Goal: Information Seeking & Learning: Understand process/instructions

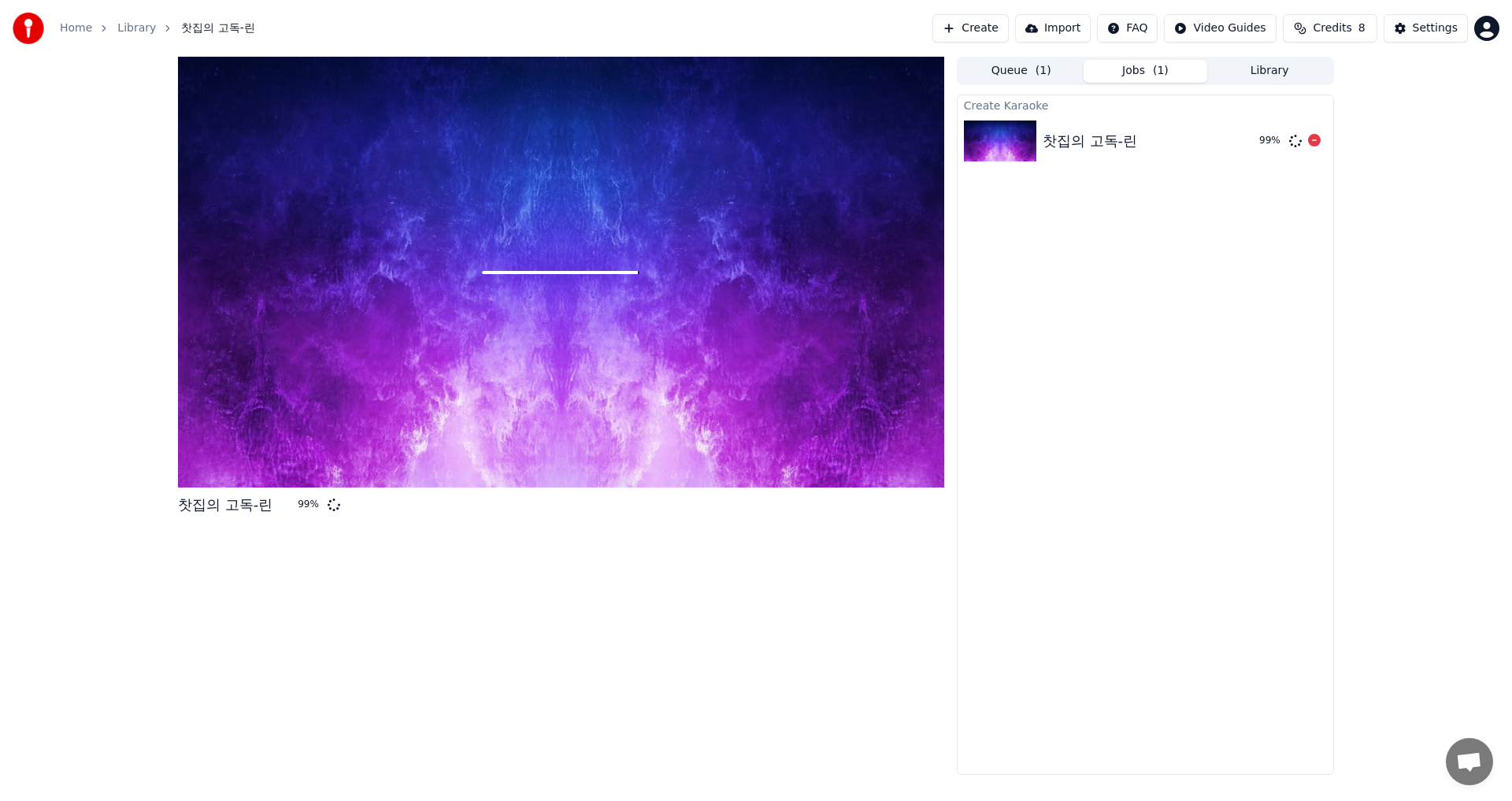
click at [1024, 148] on img at bounding box center [999, 141] width 72 height 41
click at [1294, 143] on icon at bounding box center [1296, 141] width 18 height 18
click at [1273, 135] on div "99 %" at bounding box center [1271, 141] width 24 height 13
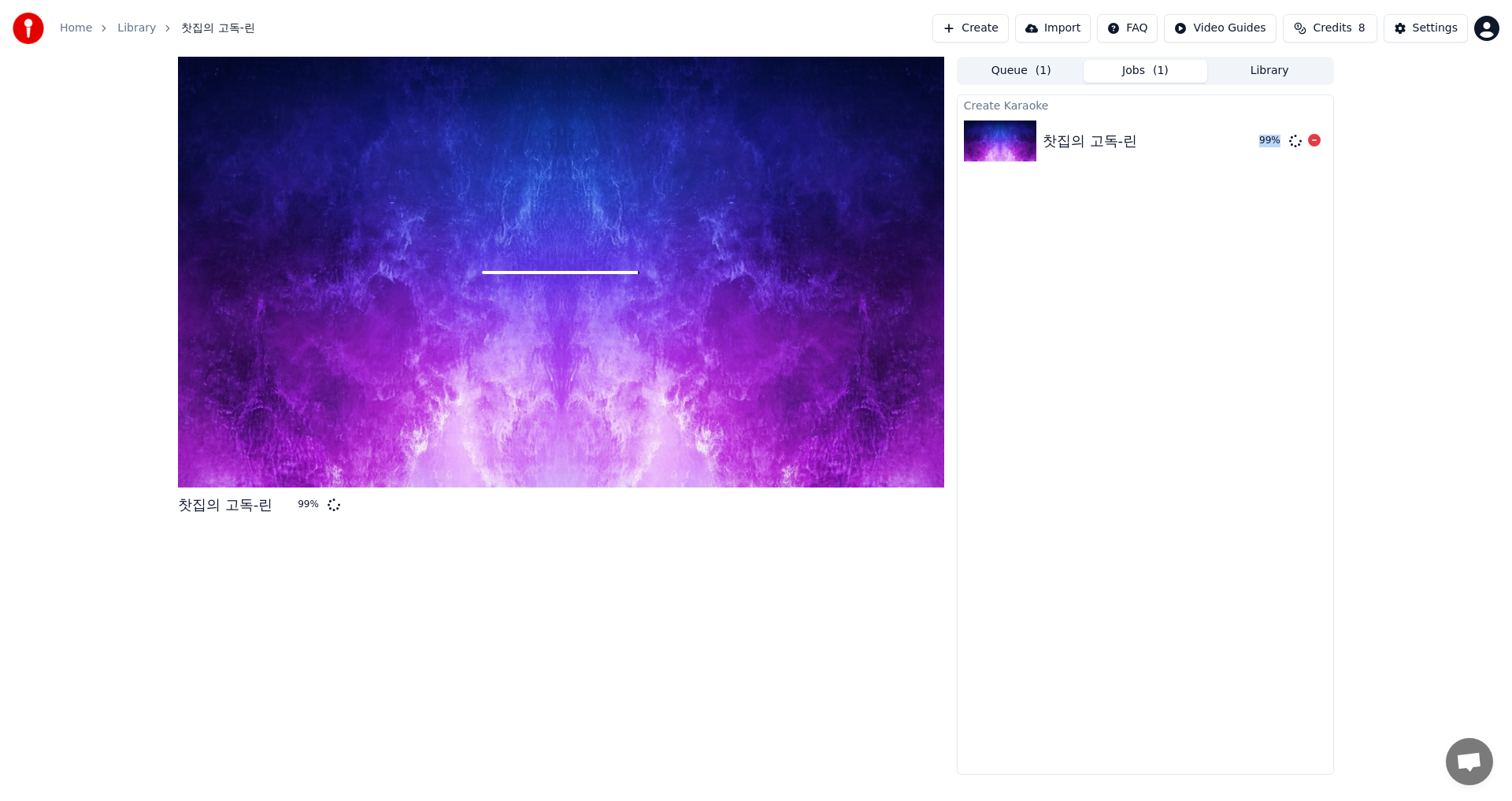
click at [1273, 135] on div "99 %" at bounding box center [1271, 141] width 24 height 13
click at [1296, 143] on icon at bounding box center [1296, 141] width 17 height 17
click at [1296, 143] on icon at bounding box center [1296, 141] width 14 height 14
click at [1296, 143] on icon at bounding box center [1295, 141] width 14 height 14
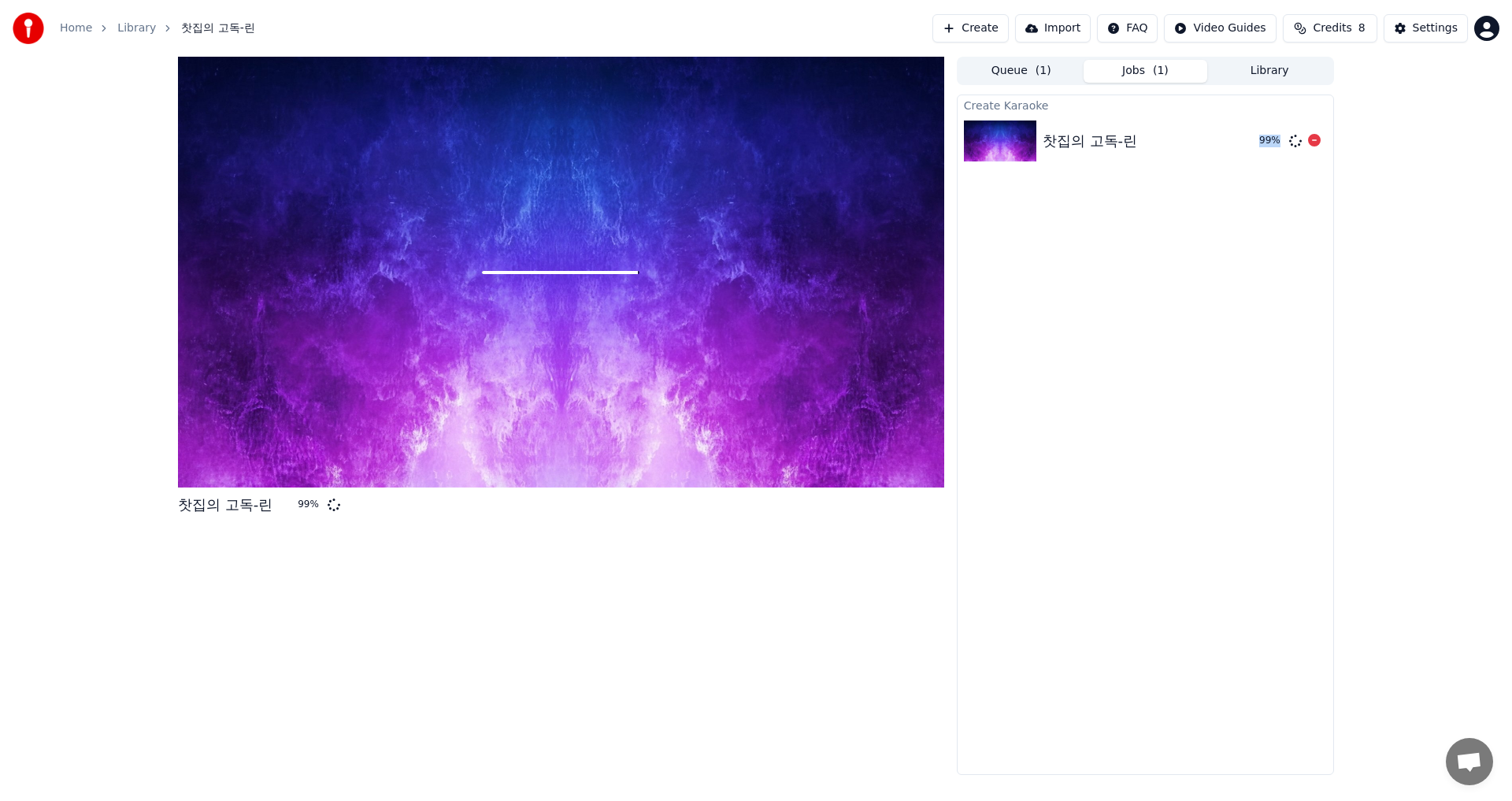
click at [1296, 143] on icon at bounding box center [1296, 141] width 14 height 14
click at [1315, 140] on icon at bounding box center [1314, 140] width 13 height 13
click at [558, 272] on icon at bounding box center [560, 272] width 50 height 50
click at [1316, 142] on icon at bounding box center [1314, 140] width 13 height 13
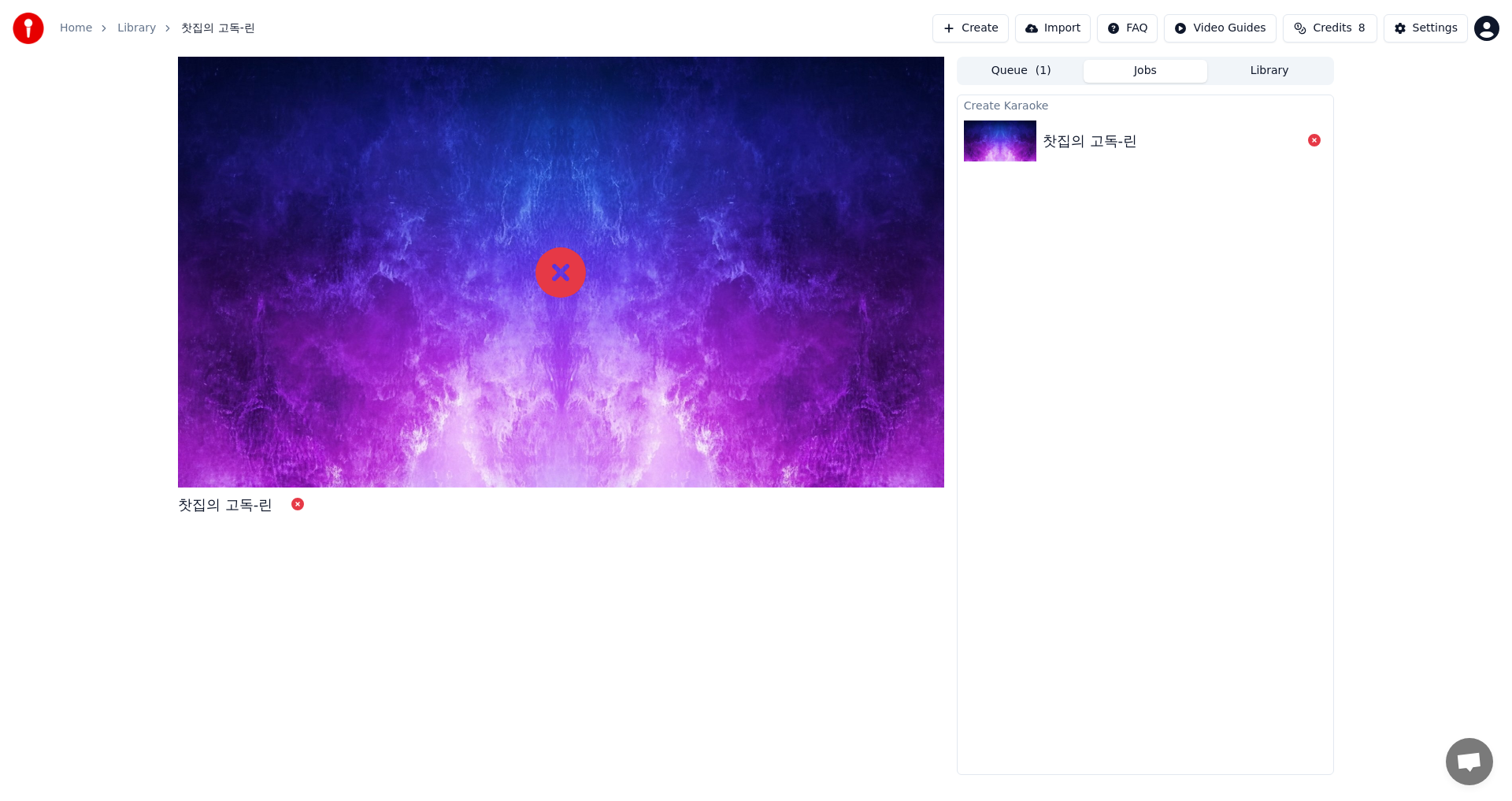
click at [1316, 140] on icon at bounding box center [1314, 140] width 13 height 13
click at [1308, 131] on button at bounding box center [1314, 140] width 13 height 19
click at [300, 506] on icon at bounding box center [297, 504] width 13 height 13
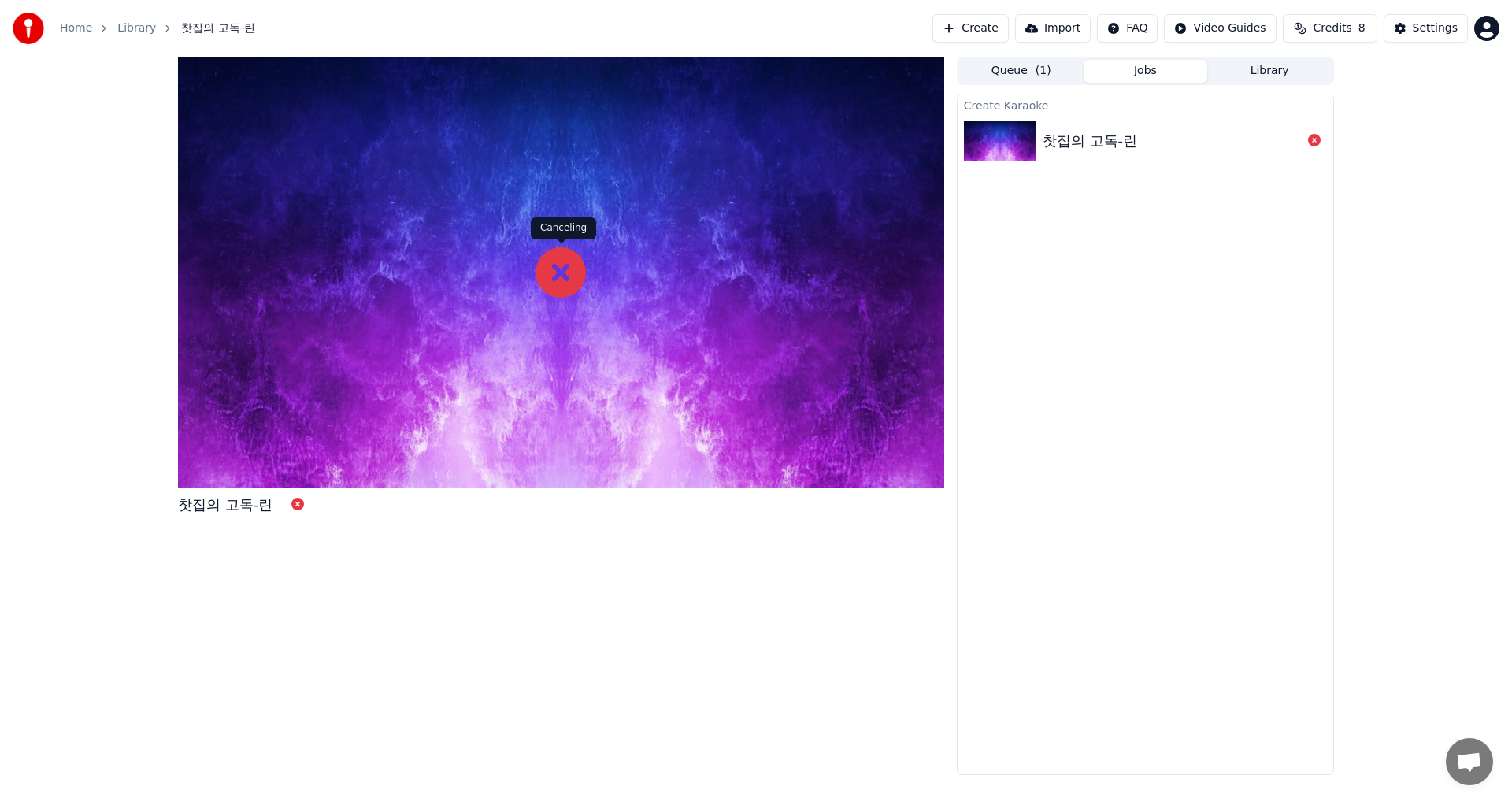
click at [570, 279] on icon at bounding box center [560, 272] width 50 height 50
click at [725, 9] on div "Home Library 찻집의 고독-[PERSON_NAME] Create Import FAQ Video Guides Credits 8 Sett…" at bounding box center [756, 28] width 1512 height 56
click at [1246, 30] on html "Home Library 찻집의 고독-[PERSON_NAME] Create Import FAQ Video Guides Credits 8 Sett…" at bounding box center [756, 400] width 1512 height 801
click at [1226, 92] on div "Lyrics Sync Guide" at bounding box center [1233, 88] width 110 height 26
